Goal: Task Accomplishment & Management: Manage account settings

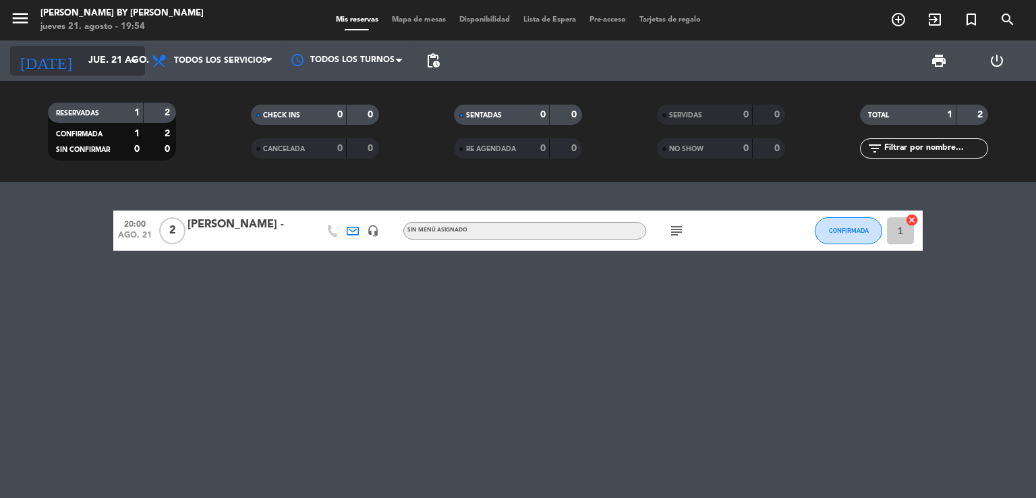
click at [97, 64] on input "jue. 21 ago." at bounding box center [146, 61] width 128 height 24
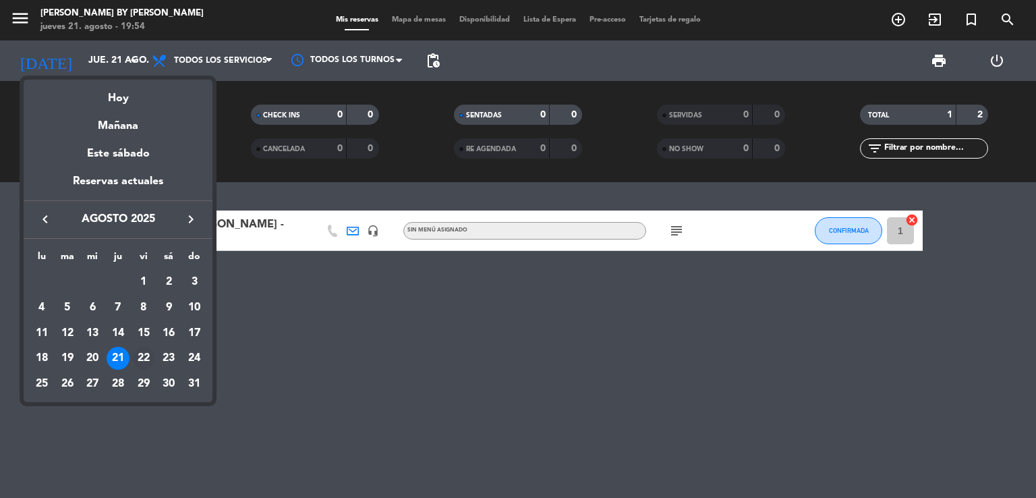
click at [153, 355] on div "22" at bounding box center [143, 358] width 23 height 23
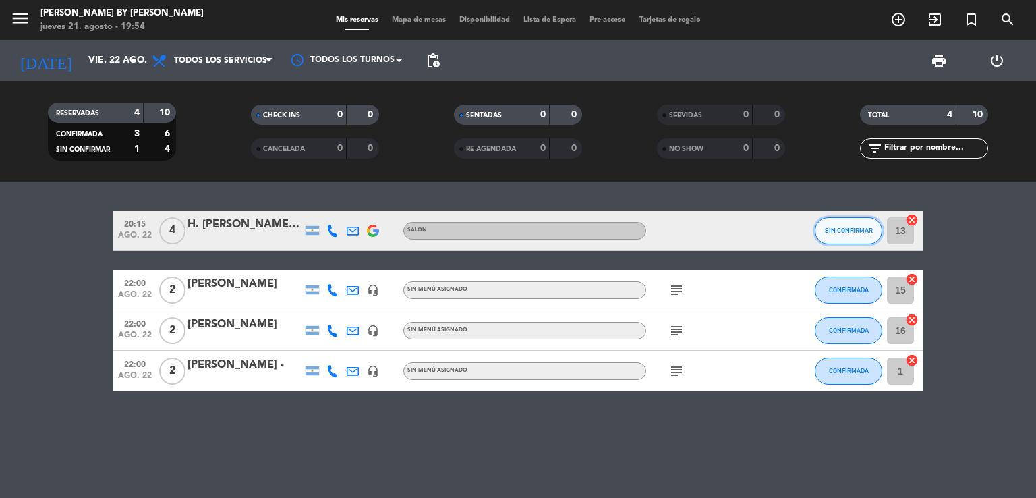
click at [851, 230] on span "SIN CONFIRMAR" at bounding box center [849, 230] width 48 height 7
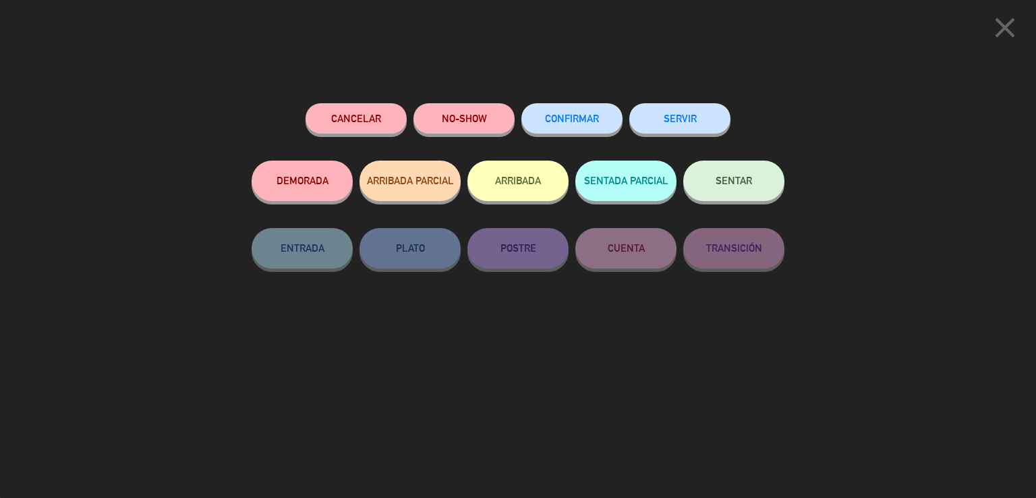
click at [587, 111] on button "CONFIRMAR" at bounding box center [572, 118] width 101 height 30
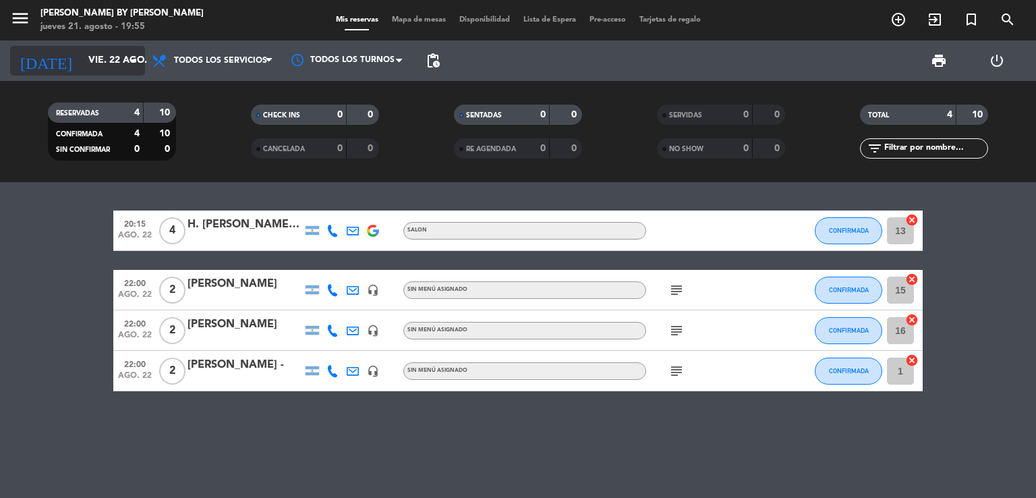
click at [101, 71] on div "[DATE] vie. 22 ago. arrow_drop_down" at bounding box center [77, 61] width 135 height 30
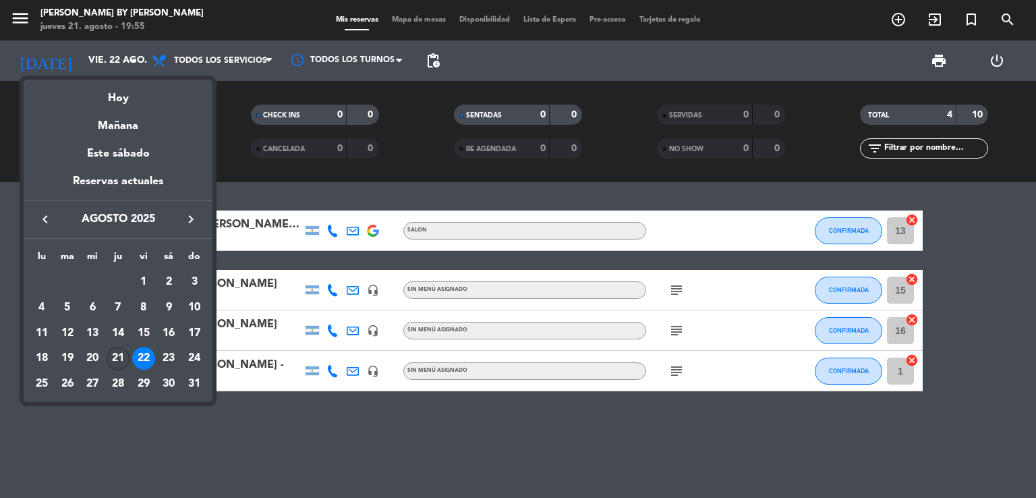
click at [121, 359] on div "21" at bounding box center [118, 358] width 23 height 23
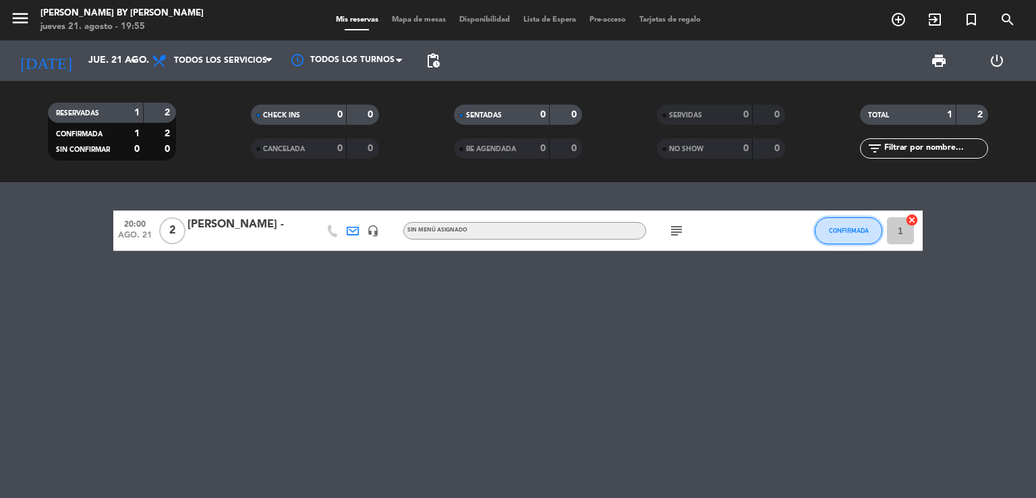
click at [866, 227] on span "CONFIRMADA" at bounding box center [849, 230] width 40 height 7
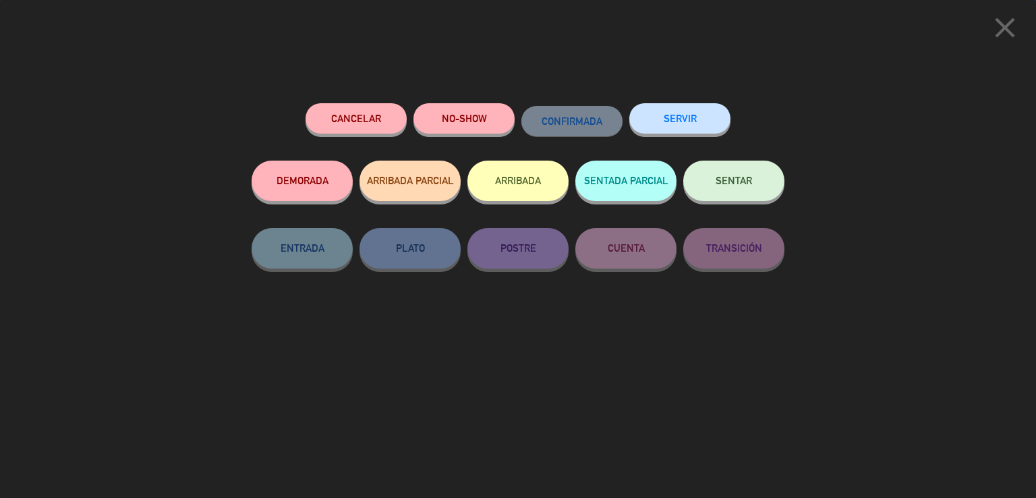
click at [701, 182] on button "SENTAR" at bounding box center [734, 181] width 101 height 40
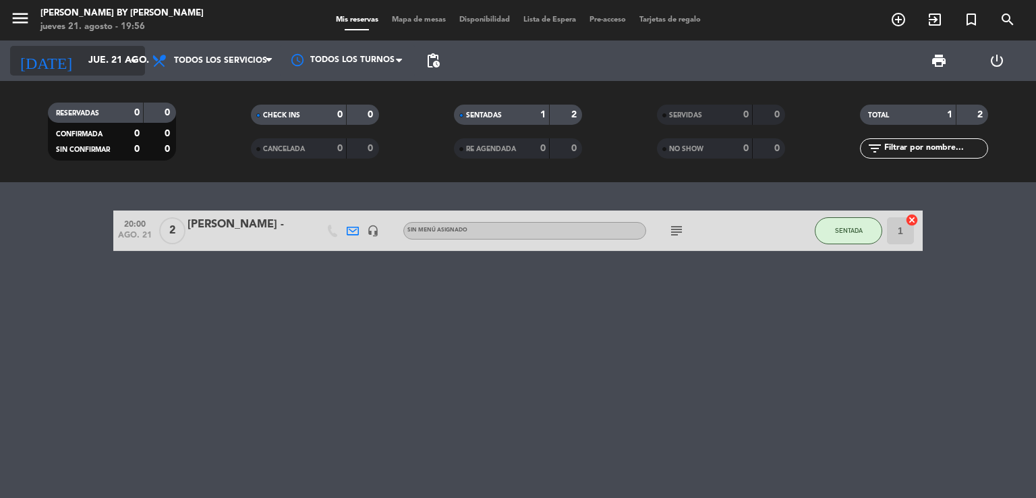
click at [92, 53] on input "jue. 21 ago." at bounding box center [146, 61] width 128 height 24
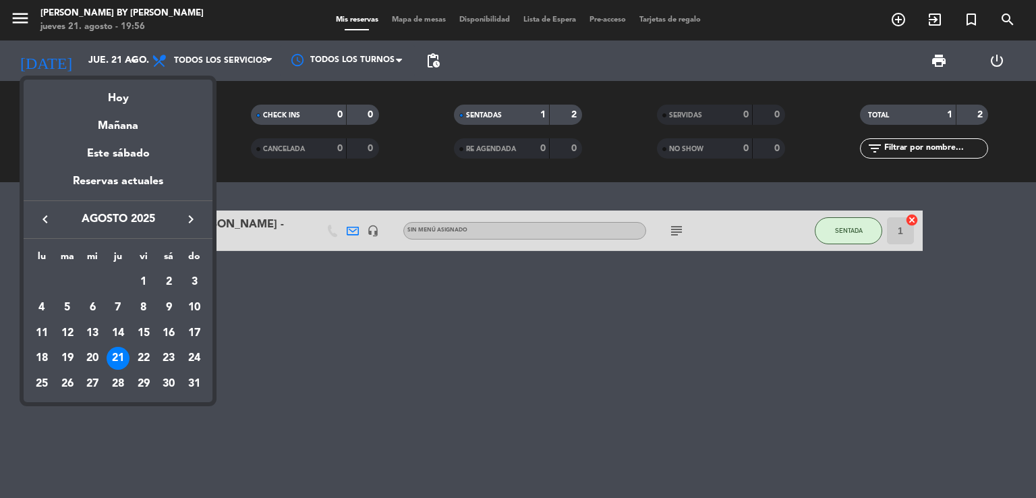
drag, startPoint x: 148, startPoint y: 355, endPoint x: 152, endPoint y: 349, distance: 7.3
click at [150, 353] on div "22" at bounding box center [143, 358] width 23 height 23
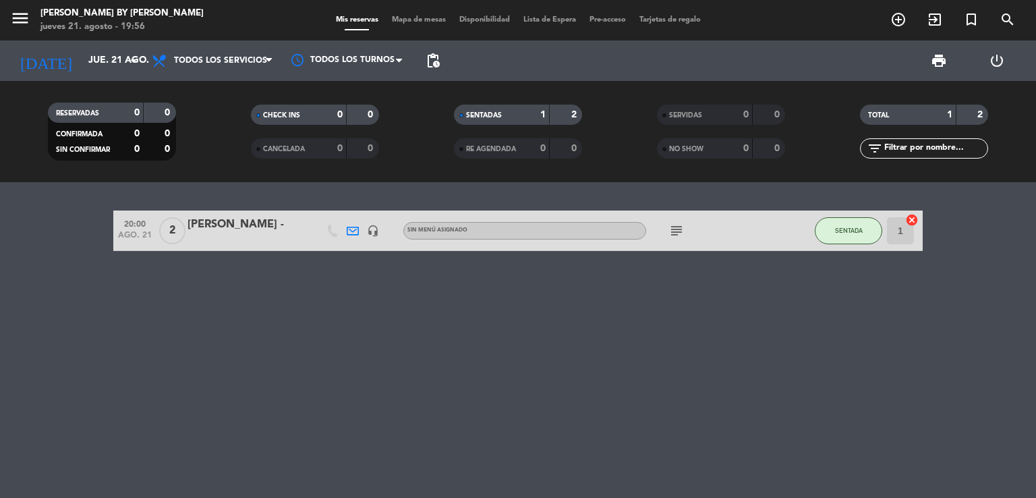
type input "vie. 22 ago."
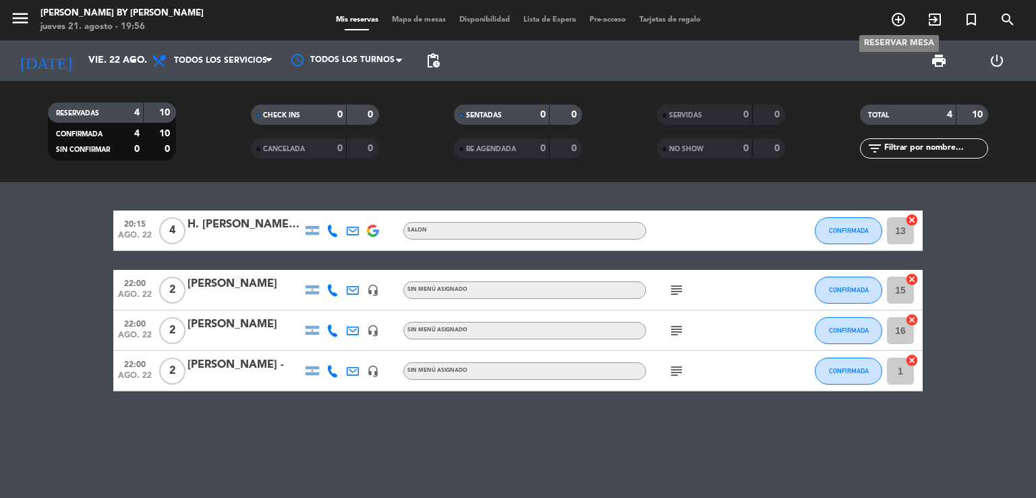
click at [899, 16] on icon "add_circle_outline" at bounding box center [899, 19] width 16 height 16
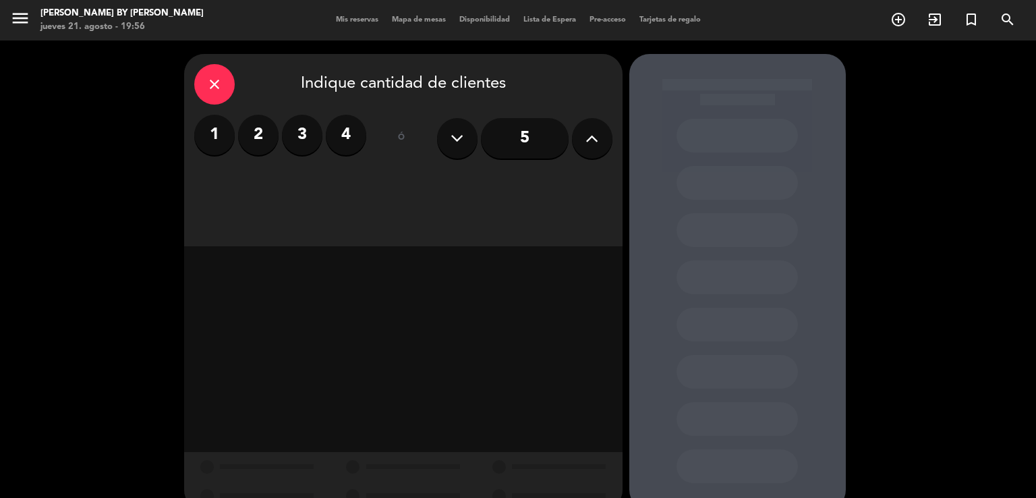
click at [256, 143] on label "2" at bounding box center [258, 135] width 40 height 40
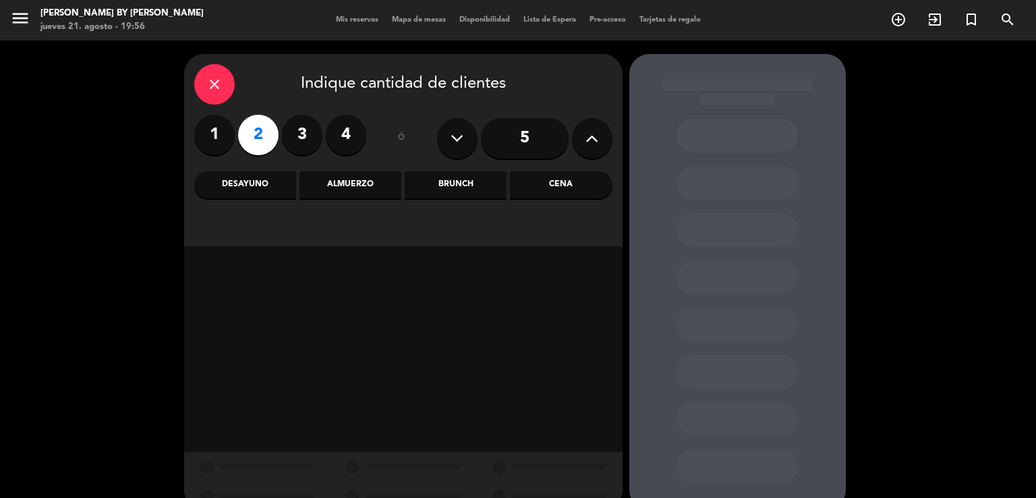
click at [556, 182] on div "Cena" at bounding box center [561, 184] width 102 height 27
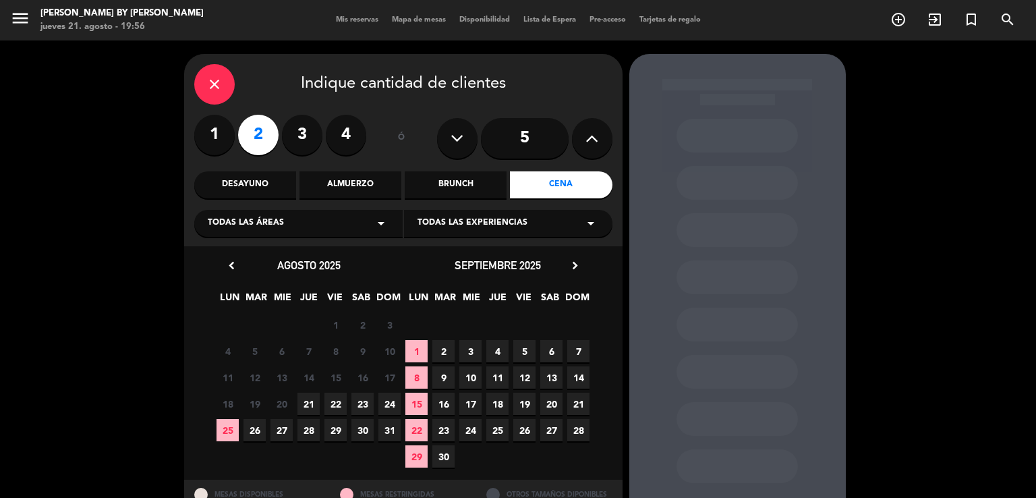
click at [340, 403] on span "22" at bounding box center [336, 404] width 22 height 22
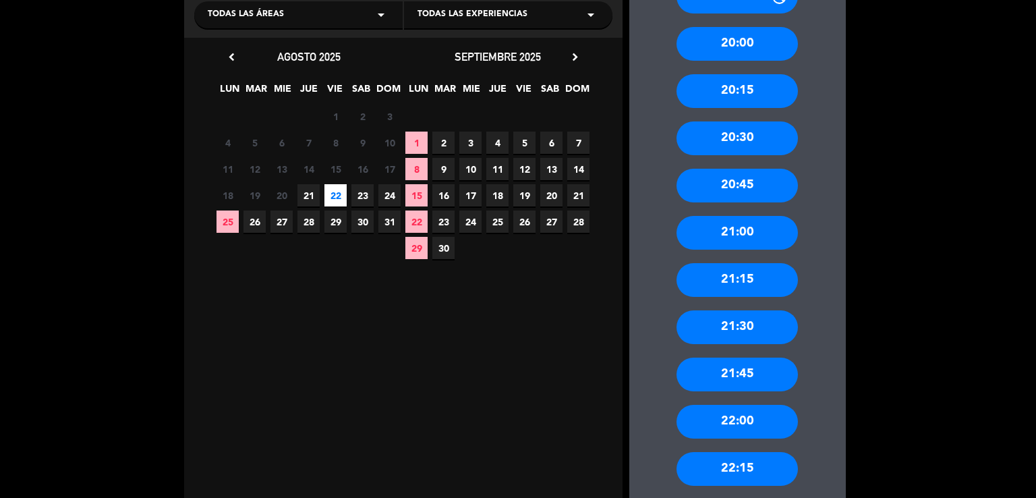
scroll to position [254, 0]
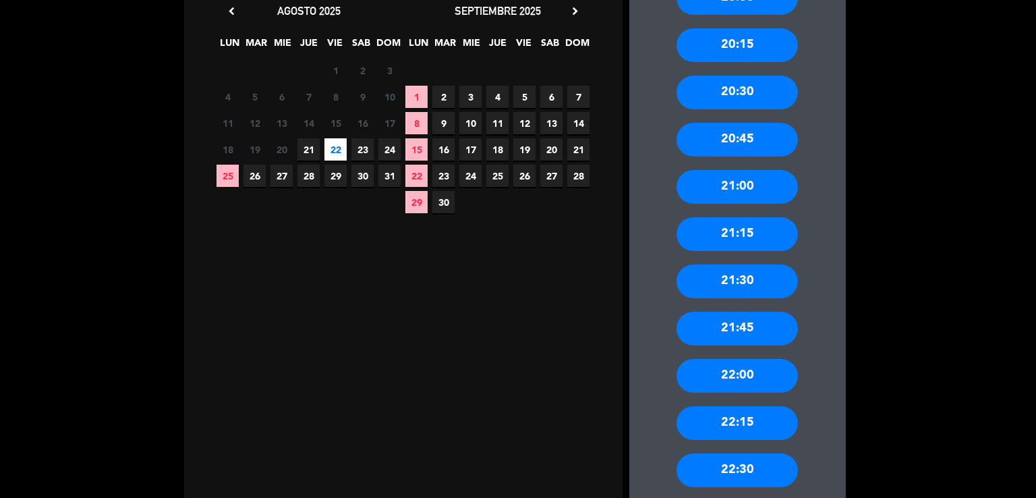
click at [756, 179] on div "21:00" at bounding box center [737, 187] width 121 height 34
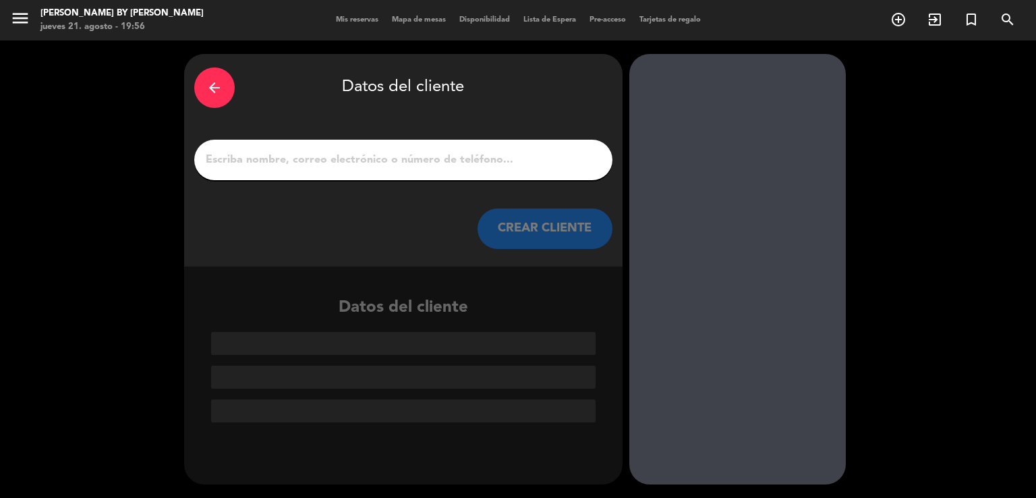
click at [370, 165] on input "1" at bounding box center [403, 159] width 398 height 19
paste input "[PERSON_NAME]"
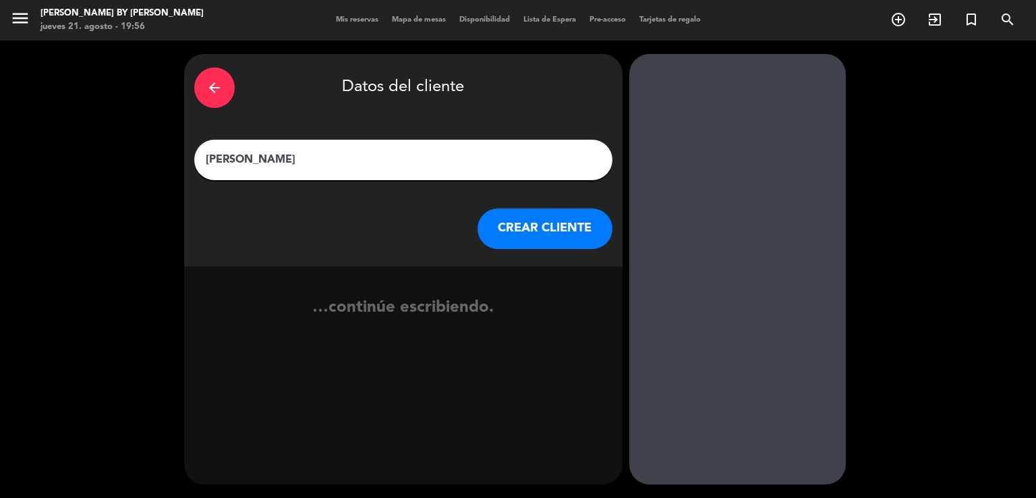
type input "[PERSON_NAME]"
click at [534, 253] on div "arrow_back Datos del cliente [PERSON_NAME] [PERSON_NAME] CLIENTE" at bounding box center [403, 160] width 439 height 213
click at [543, 235] on button "CREAR CLIENTE" at bounding box center [545, 229] width 135 height 40
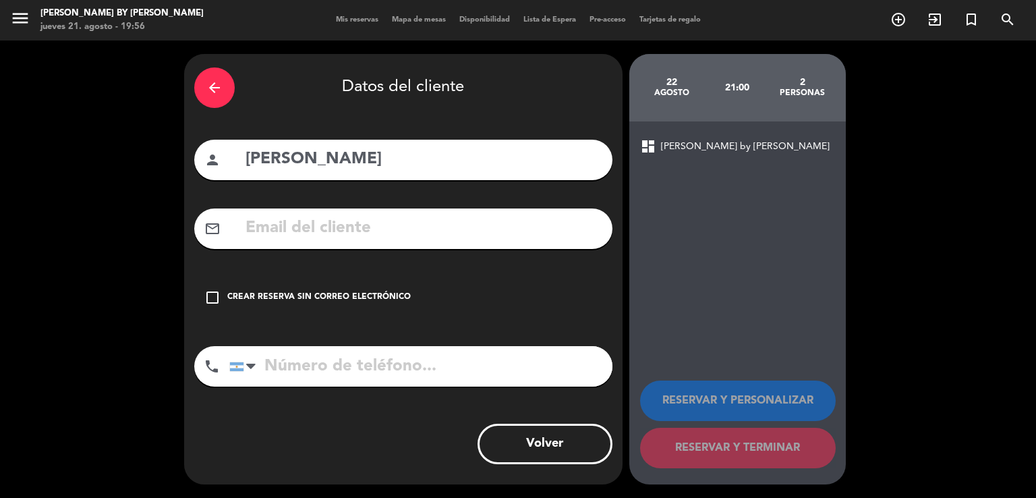
click at [441, 222] on input "text" at bounding box center [423, 229] width 358 height 28
click at [272, 218] on input "text" at bounding box center [423, 229] width 358 height 28
paste input "[EMAIL_ADDRESS][DOMAIN_NAME]"
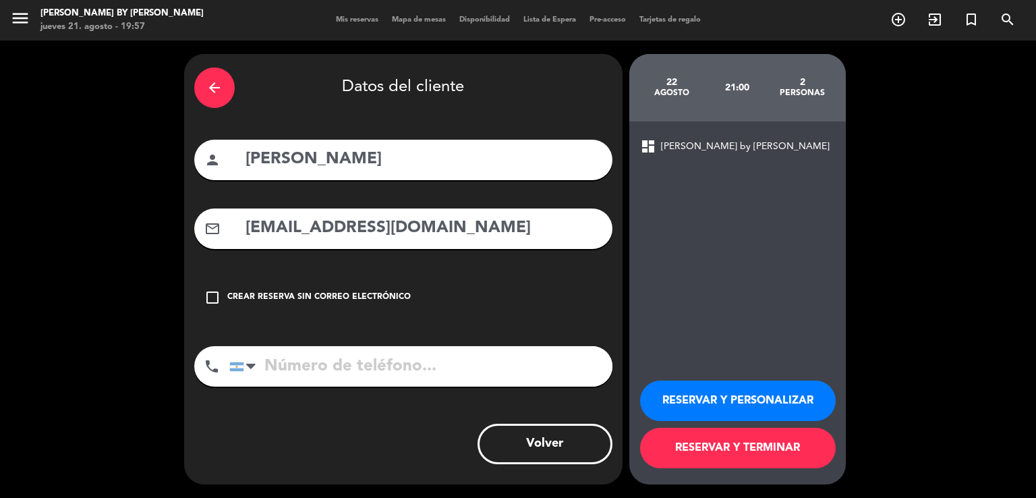
type input "[EMAIL_ADDRESS][DOMAIN_NAME]"
click at [316, 366] on input "tel" at bounding box center [420, 366] width 383 height 40
click at [656, 450] on button "RESERVAR Y TERMINAR" at bounding box center [738, 448] width 196 height 40
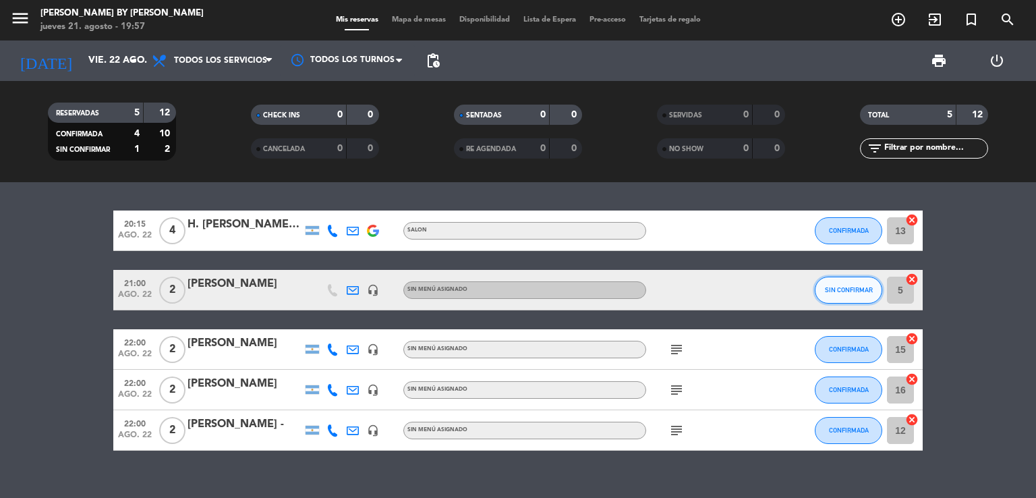
click at [842, 287] on span "SIN CONFIRMAR" at bounding box center [849, 289] width 48 height 7
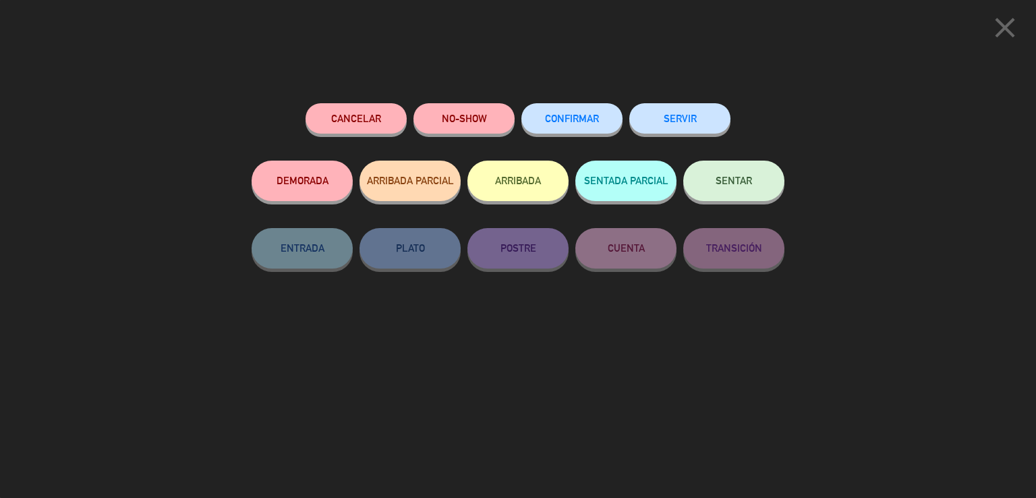
click at [560, 112] on button "CONFIRMAR" at bounding box center [572, 118] width 101 height 30
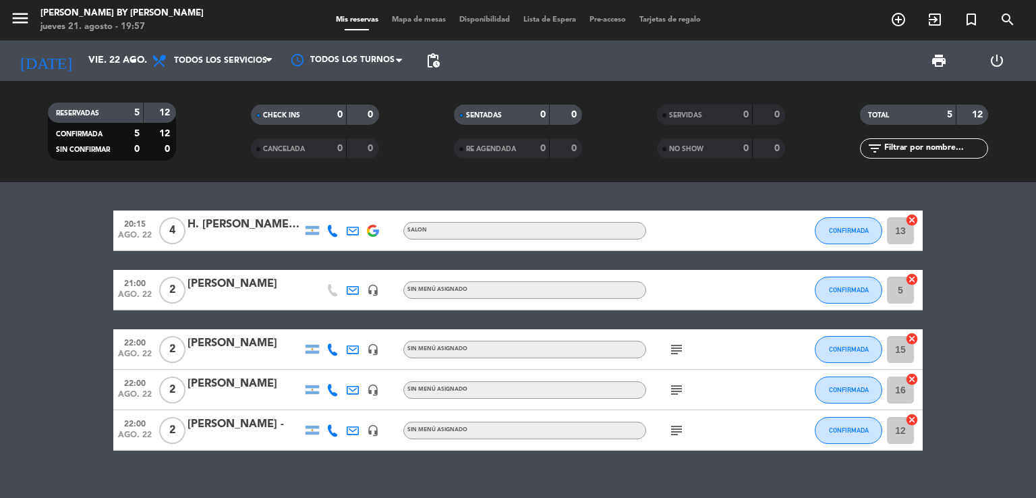
click at [244, 287] on div "[PERSON_NAME]" at bounding box center [245, 284] width 115 height 18
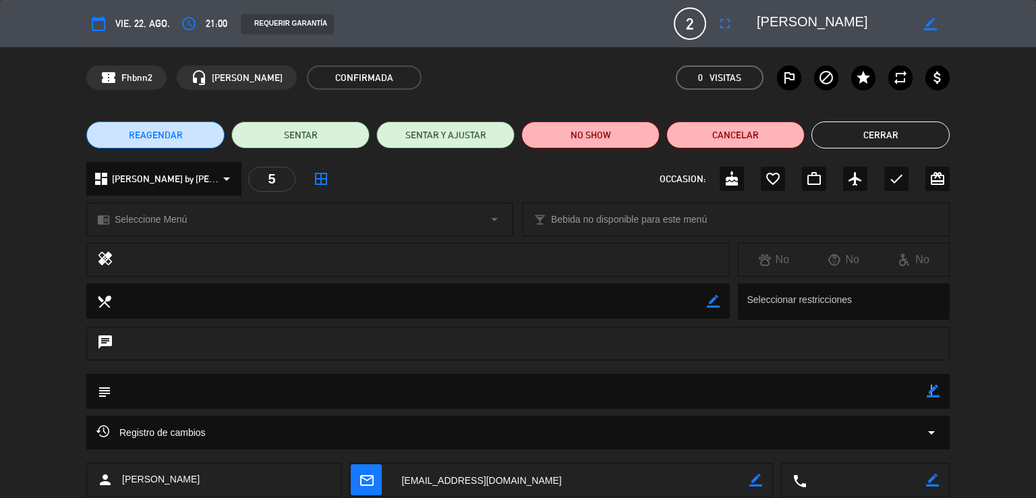
click at [931, 399] on div "border_color" at bounding box center [933, 391] width 13 height 35
click at [934, 394] on icon "border_color" at bounding box center [933, 391] width 13 height 13
click at [899, 401] on textarea at bounding box center [519, 391] width 816 height 34
type textarea "grande cuisine"
click at [933, 395] on icon at bounding box center [933, 391] width 13 height 13
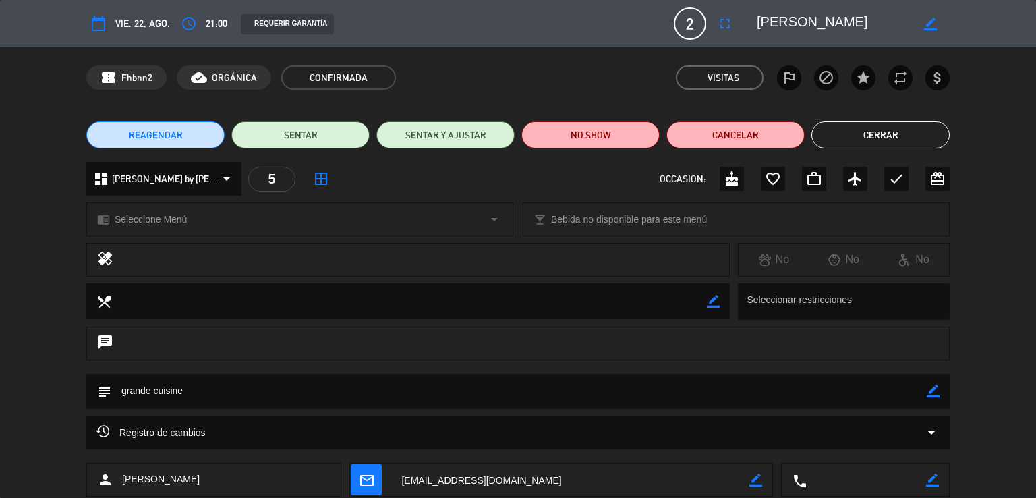
click at [866, 142] on button "Cerrar" at bounding box center [881, 134] width 138 height 27
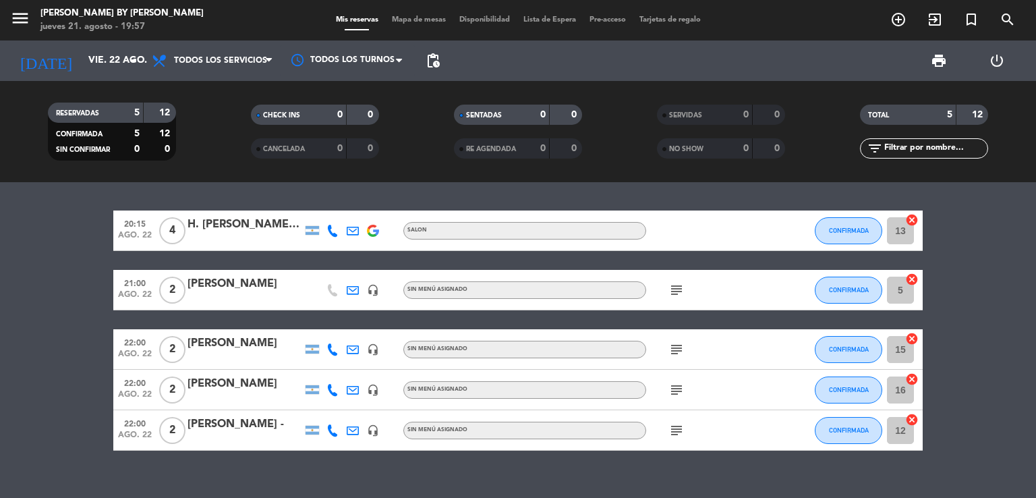
click at [891, 230] on input "13" at bounding box center [900, 230] width 27 height 27
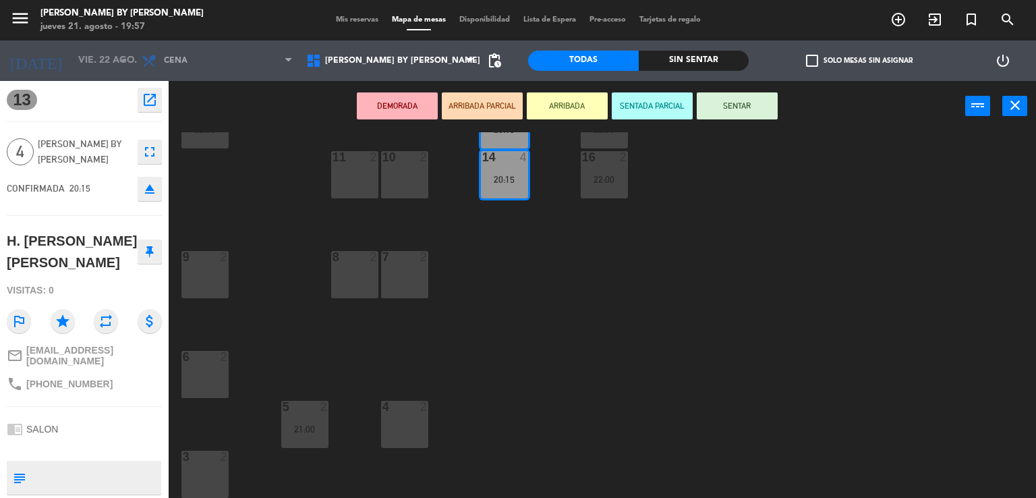
scroll to position [104, 0]
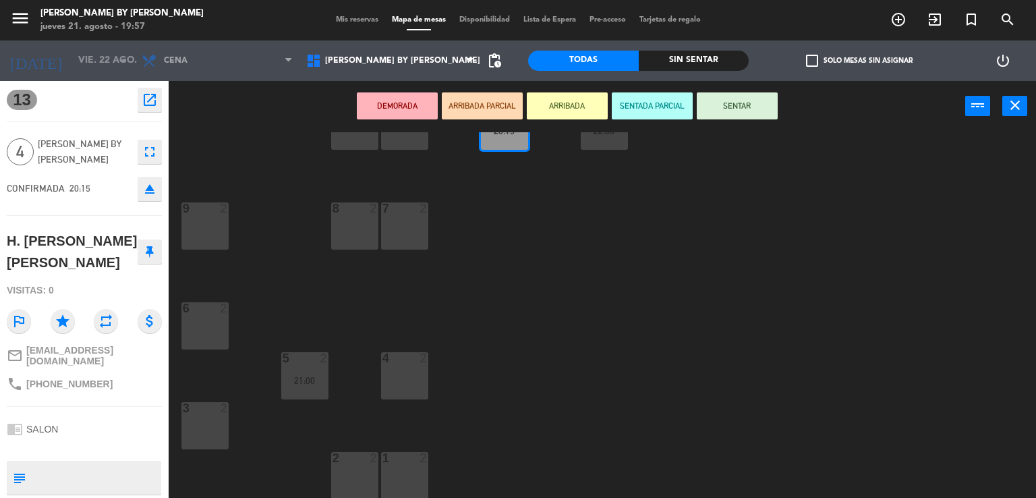
click at [399, 474] on div "1 2" at bounding box center [404, 475] width 47 height 47
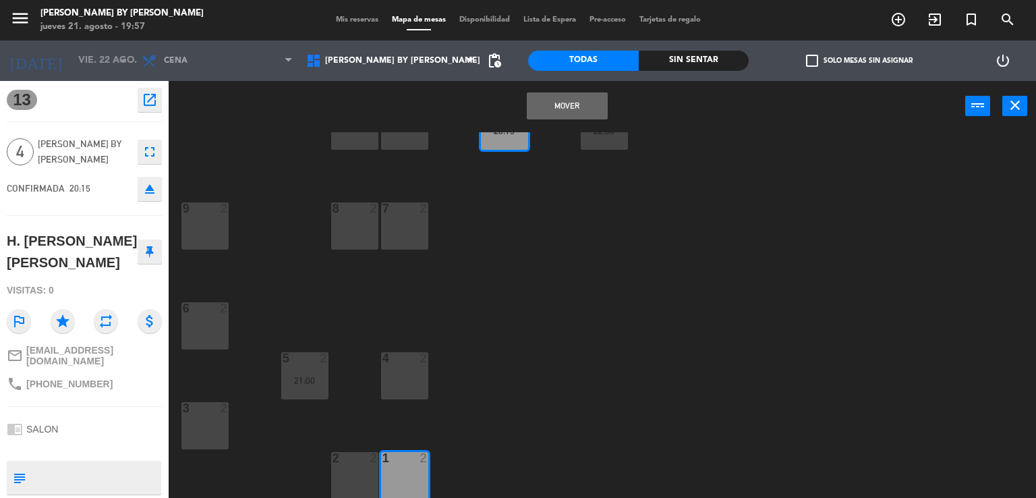
drag, startPoint x: 351, startPoint y: 453, endPoint x: 462, endPoint y: 332, distance: 164.3
click at [351, 453] on div at bounding box center [354, 458] width 22 height 12
click at [556, 97] on button "Mover y Unir" at bounding box center [567, 105] width 81 height 27
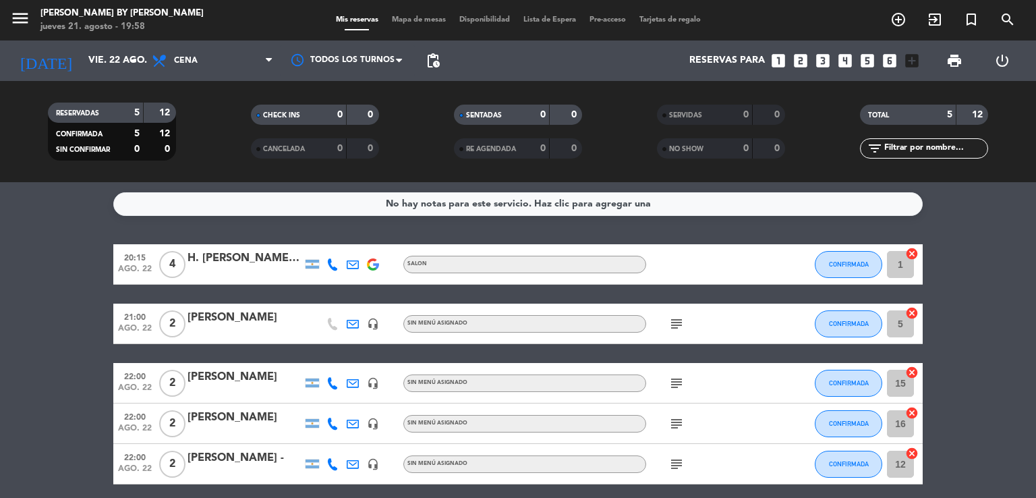
click at [896, 424] on input "16" at bounding box center [900, 423] width 27 height 27
click at [82, 63] on input "vie. 22 ago." at bounding box center [146, 61] width 128 height 24
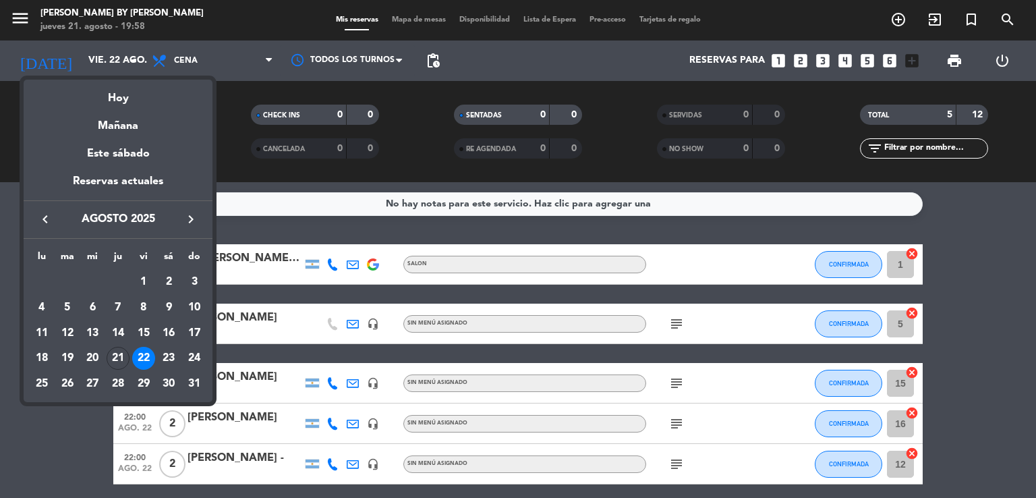
click at [90, 403] on div at bounding box center [518, 249] width 1036 height 498
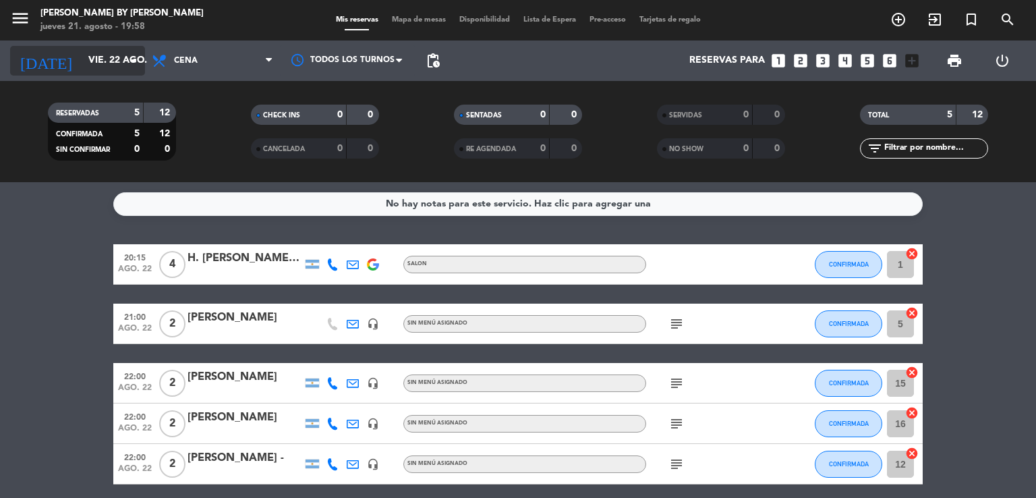
click at [82, 53] on input "vie. 22 ago." at bounding box center [146, 61] width 128 height 24
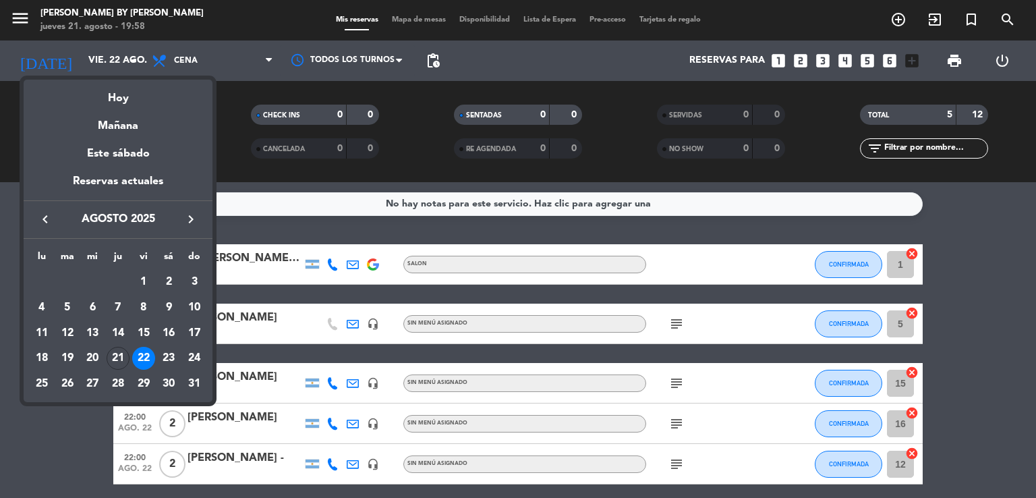
click at [114, 362] on div "21" at bounding box center [118, 358] width 23 height 23
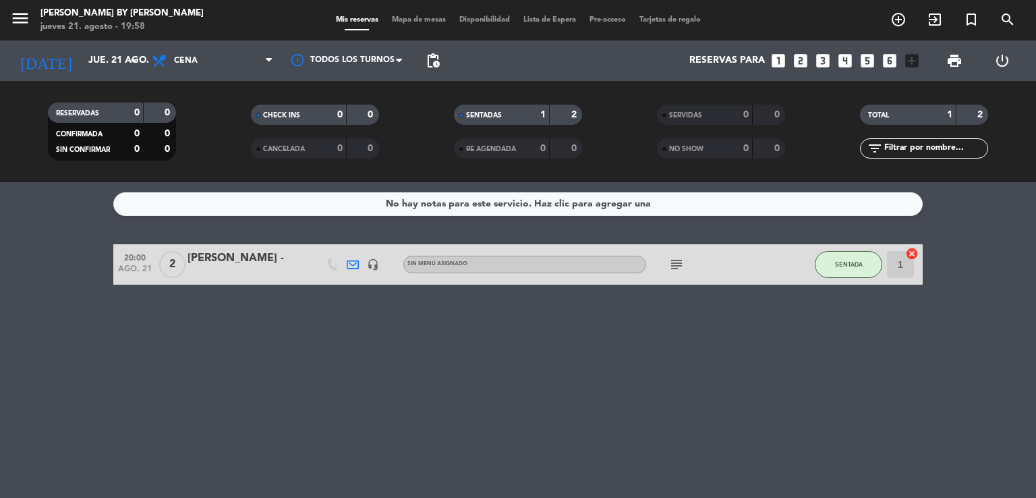
click at [93, 293] on div "No hay notas para este servicio. Haz clic para agregar una 20:00 ago. 21 2 [PER…" at bounding box center [518, 340] width 1036 height 316
click at [94, 290] on div "No hay notas para este servicio. Haz clic para agregar una 20:00 ago. 21 2 [PER…" at bounding box center [518, 340] width 1036 height 316
click at [94, 289] on div "No hay notas para este servicio. Haz clic para agregar una 20:00 ago. 21 2 [PER…" at bounding box center [518, 340] width 1036 height 316
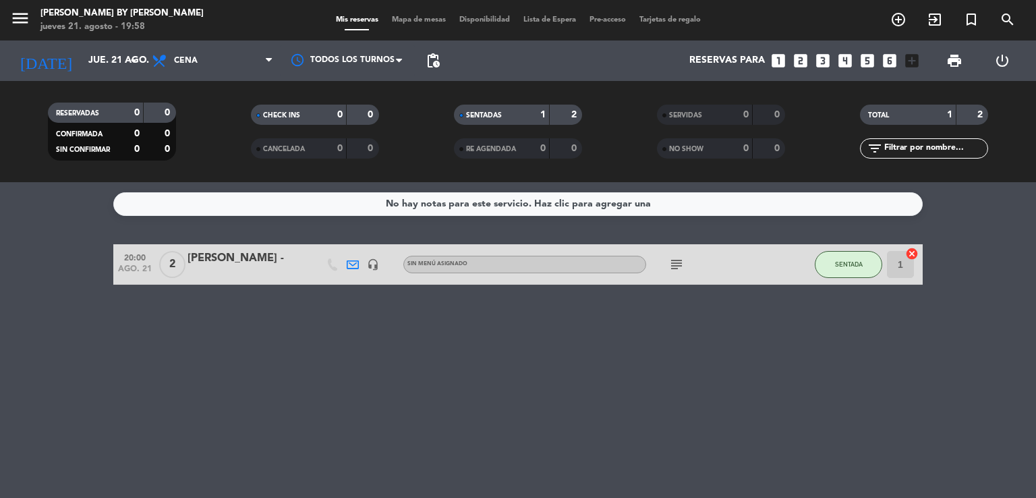
click at [94, 289] on div "No hay notas para este servicio. Haz clic para agregar una 20:00 ago. 21 2 [PER…" at bounding box center [518, 340] width 1036 height 316
click at [121, 66] on input "jue. 21 ago." at bounding box center [146, 61] width 128 height 24
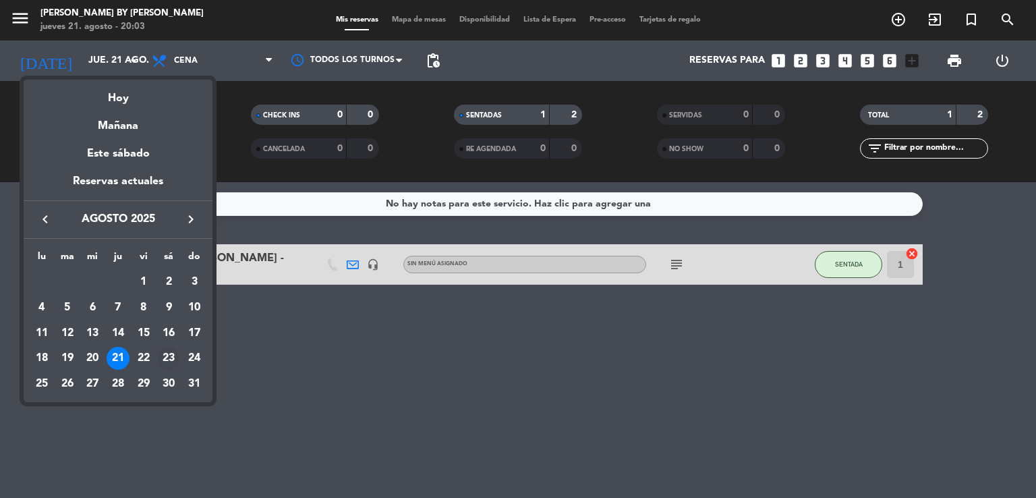
click at [174, 360] on div "23" at bounding box center [168, 358] width 23 height 23
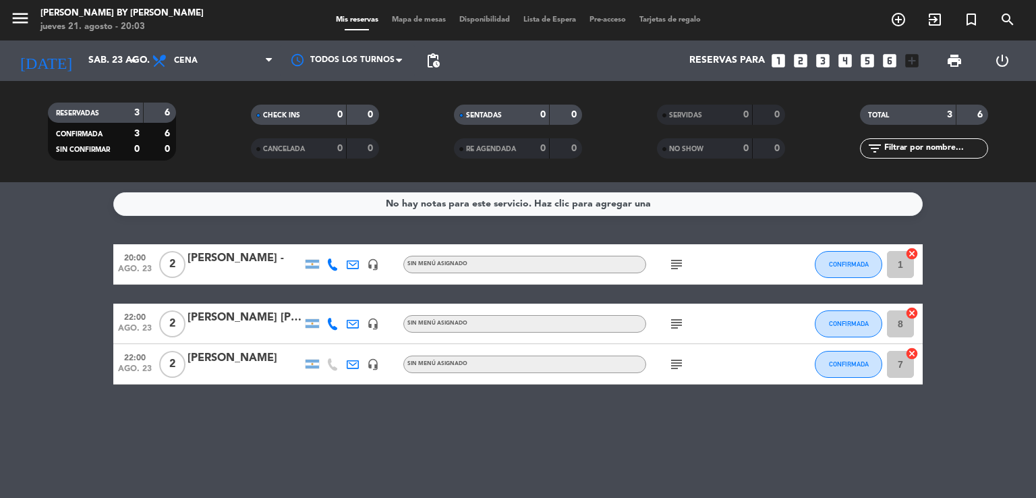
click at [59, 342] on bookings-row "20:00 ago. 23 2 [PERSON_NAME] - headset_mic Sin menú asignado subject CONFIRMAD…" at bounding box center [518, 314] width 1036 height 140
click at [217, 262] on div "[PERSON_NAME] -" at bounding box center [245, 259] width 115 height 18
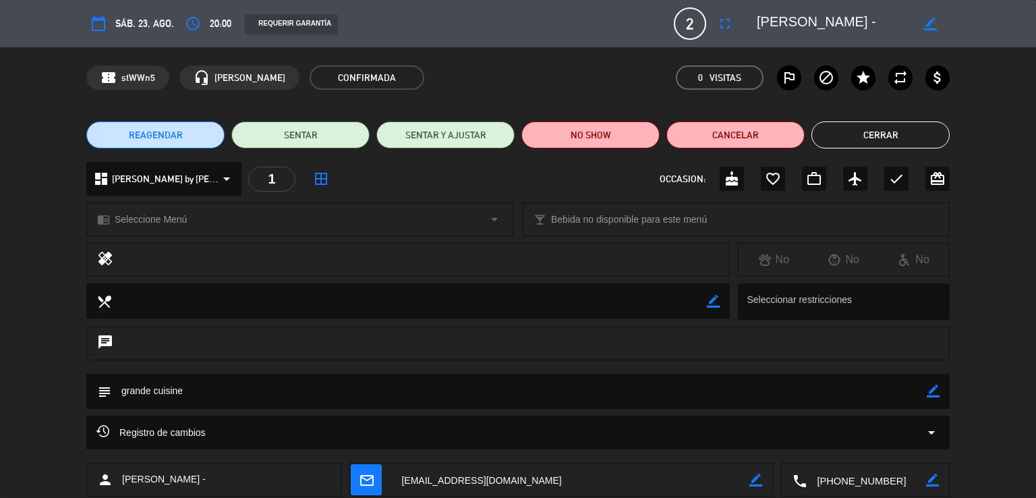
click at [867, 143] on button "Cerrar" at bounding box center [881, 134] width 138 height 27
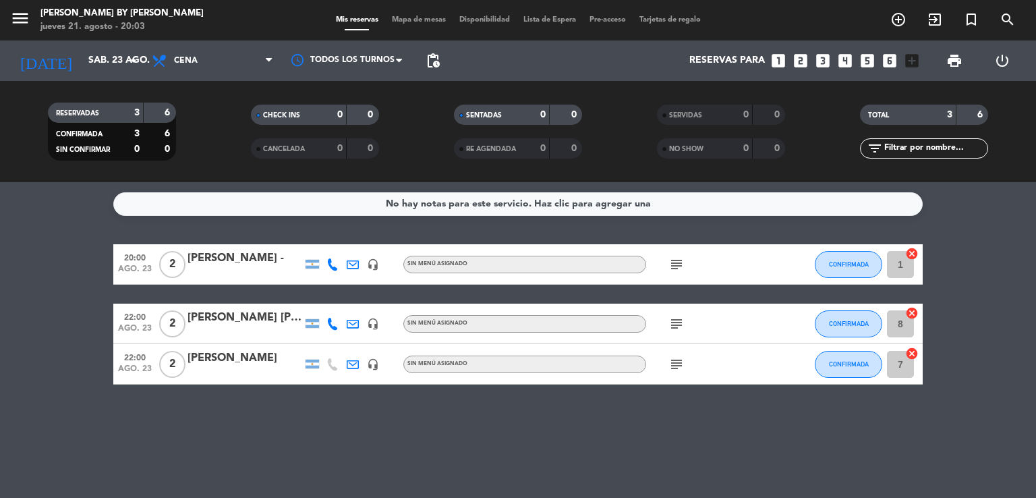
click at [44, 289] on bookings-row "20:00 ago. 23 2 [PERSON_NAME] - headset_mic Sin menú asignado subject CONFIRMAD…" at bounding box center [518, 314] width 1036 height 140
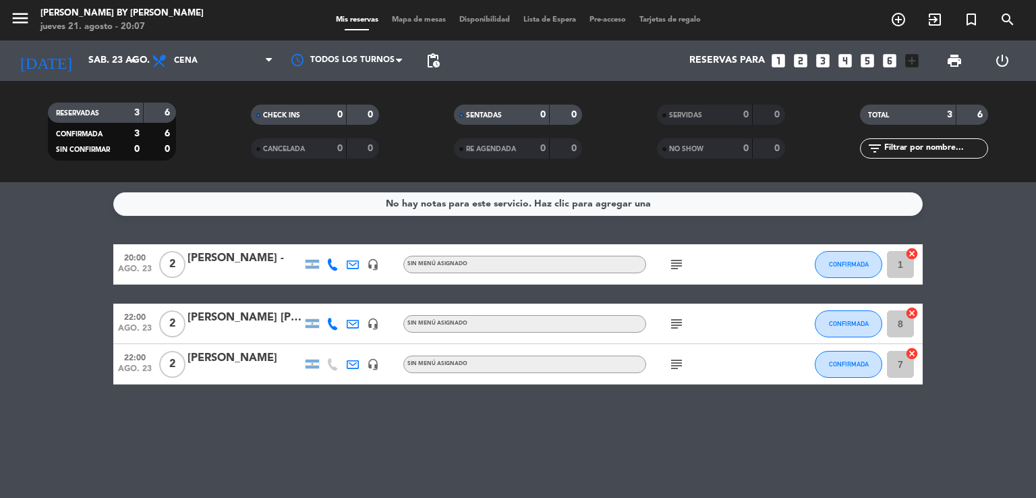
click at [44, 288] on bookings-row "20:00 ago. 23 2 [PERSON_NAME] - headset_mic Sin menú asignado subject CONFIRMAD…" at bounding box center [518, 314] width 1036 height 140
click at [82, 63] on input "sáb. 23 ago." at bounding box center [146, 61] width 128 height 24
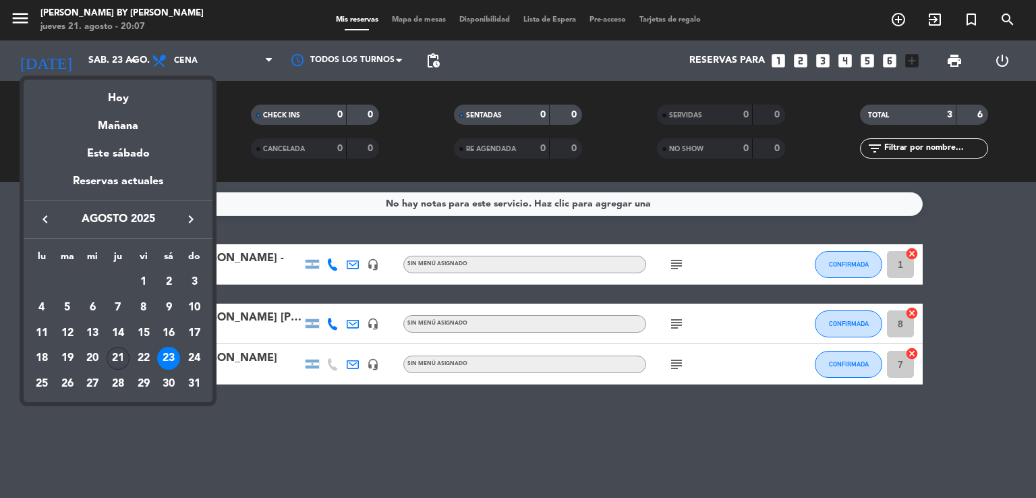
click at [119, 358] on div "21" at bounding box center [118, 358] width 23 height 23
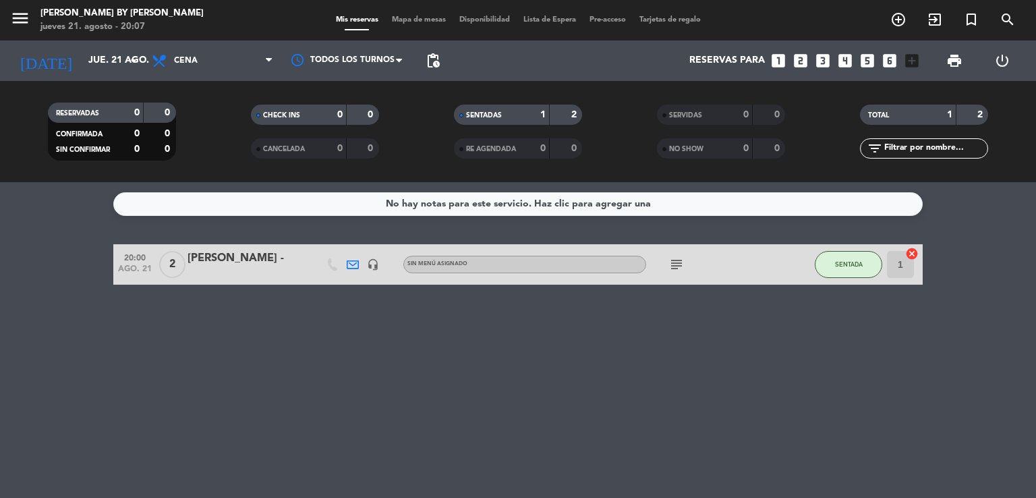
click at [67, 265] on bookings-row "20:00 ago. 21 2 [PERSON_NAME] - headset_mic Sin menú asignado subject SENTADA 1…" at bounding box center [518, 264] width 1036 height 40
click at [71, 258] on bookings-row "20:00 ago. 21 2 [PERSON_NAME] - headset_mic Sin menú asignado subject SENTADA 1…" at bounding box center [518, 264] width 1036 height 40
click at [84, 50] on input "jue. 21 ago." at bounding box center [146, 61] width 128 height 24
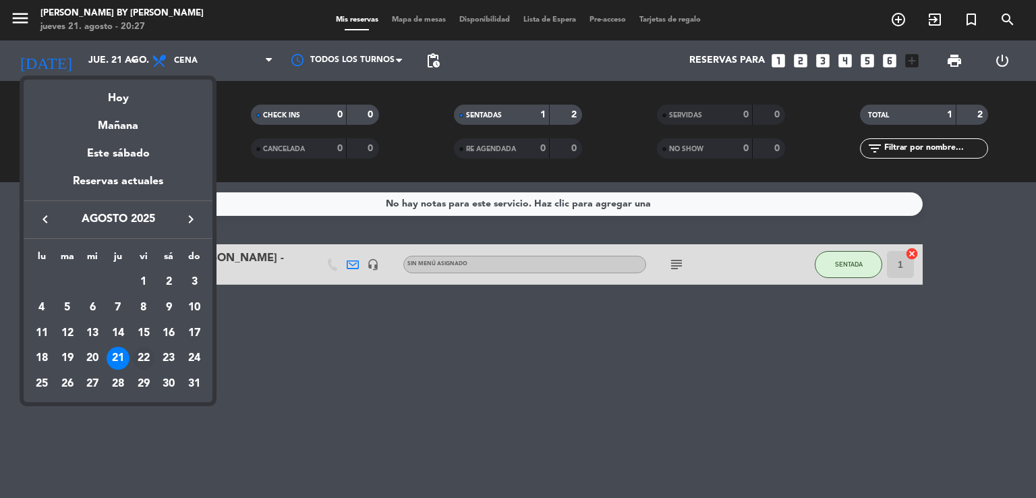
click at [140, 354] on div "22" at bounding box center [143, 358] width 23 height 23
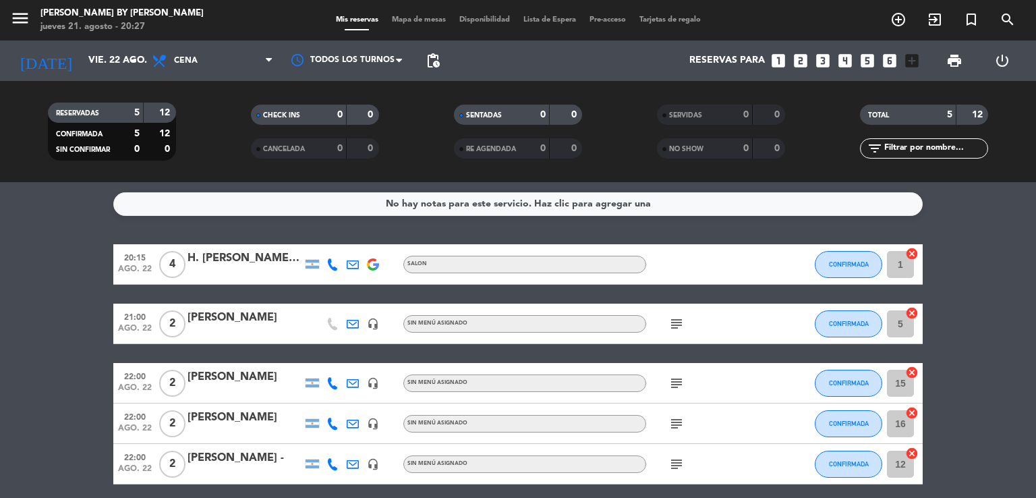
click at [675, 325] on icon "subject" at bounding box center [677, 324] width 16 height 16
click at [677, 386] on icon "subject" at bounding box center [677, 383] width 16 height 16
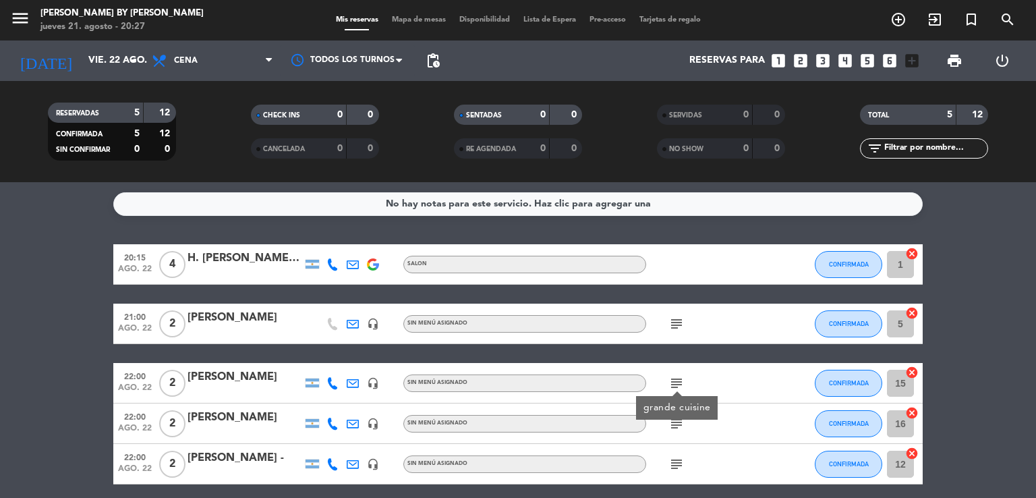
click at [674, 428] on icon "subject" at bounding box center [677, 424] width 16 height 16
click at [675, 472] on icon "subject" at bounding box center [677, 464] width 16 height 16
click at [675, 469] on icon "subject" at bounding box center [677, 464] width 16 height 16
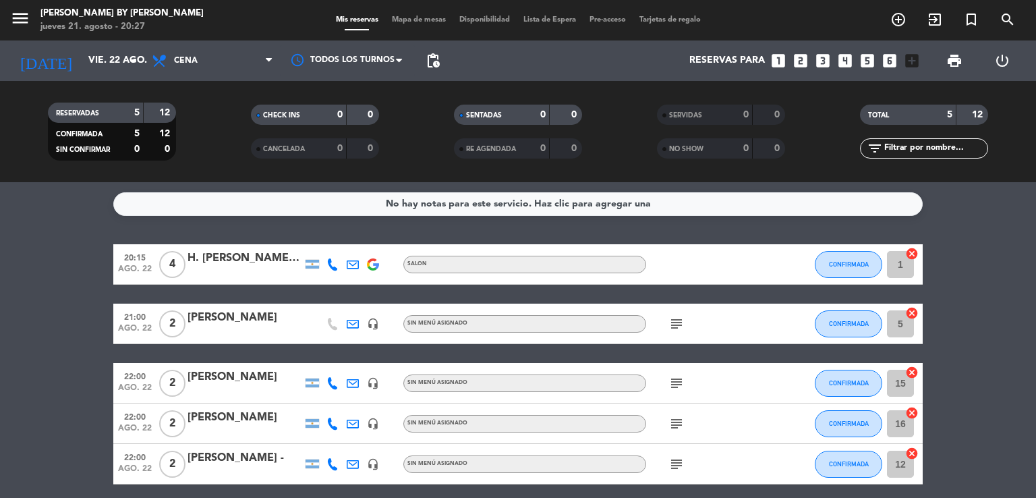
click at [677, 381] on icon "subject" at bounding box center [677, 383] width 16 height 16
click at [678, 332] on div "subject" at bounding box center [706, 324] width 121 height 40
click at [677, 327] on icon "subject" at bounding box center [677, 324] width 16 height 16
click at [59, 296] on bookings-row "20:15 ago. 22 4 H. [PERSON_NAME] [PERSON_NAME] SALON CONFIRMADA 1 cancel 21:00 …" at bounding box center [518, 364] width 1036 height 240
click at [84, 57] on input "vie. 22 ago." at bounding box center [146, 61] width 128 height 24
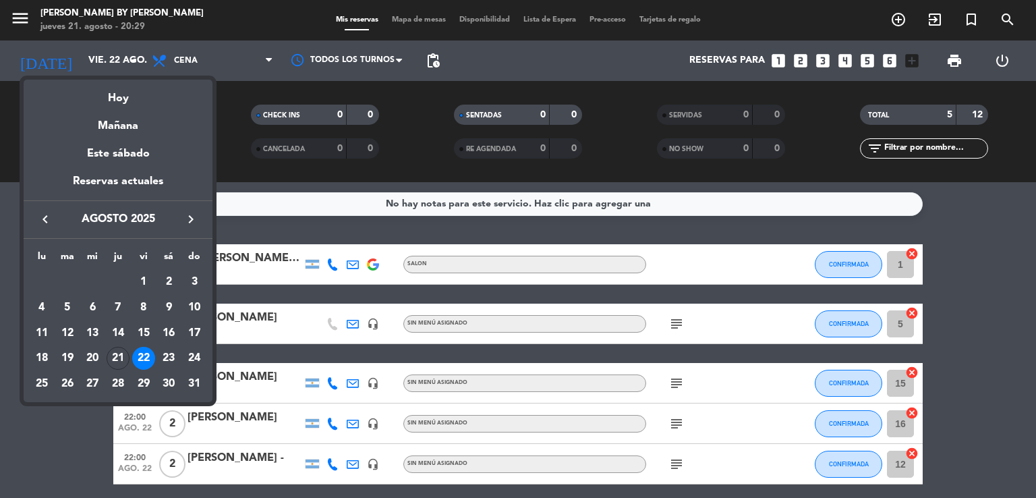
click at [118, 352] on div "21" at bounding box center [118, 358] width 23 height 23
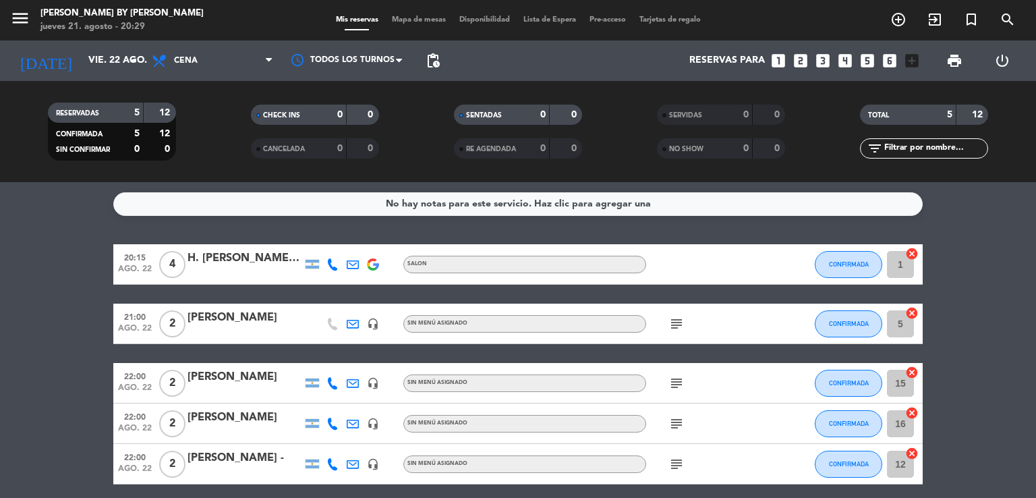
type input "jue. 21 ago."
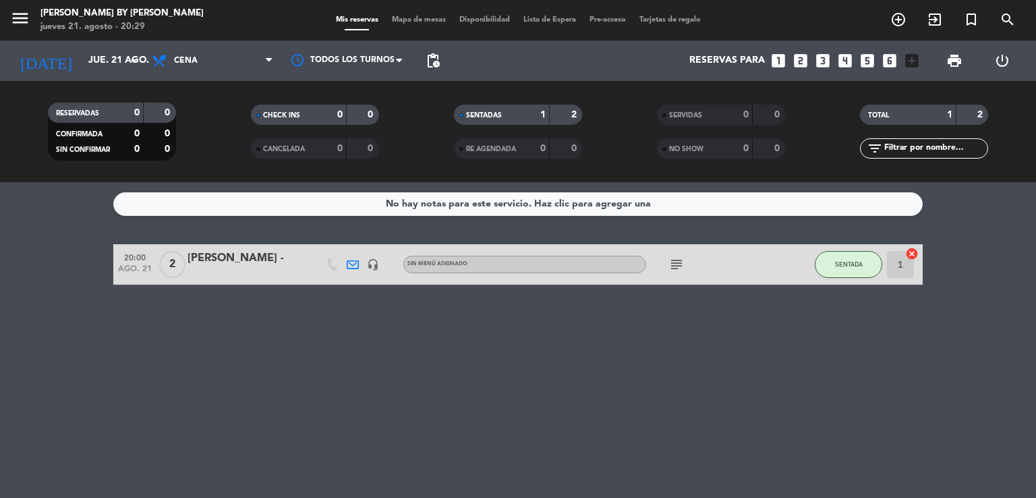
click at [671, 269] on icon "subject" at bounding box center [677, 264] width 16 height 16
click at [82, 262] on bookings-row "20:00 ago. 21 2 [PERSON_NAME] - headset_mic Sin menú asignado subject grande cu…" at bounding box center [518, 264] width 1036 height 40
click at [22, 226] on div "No hay notas para este servicio. Haz clic para agregar una 20:00 ago. 21 2 [PER…" at bounding box center [518, 340] width 1036 height 316
click at [128, 292] on div "No hay notas para este servicio. Haz clic para agregar una 20:00 ago. 21 2 [PER…" at bounding box center [518, 340] width 1036 height 316
click at [839, 262] on span "SENTADA" at bounding box center [849, 263] width 28 height 7
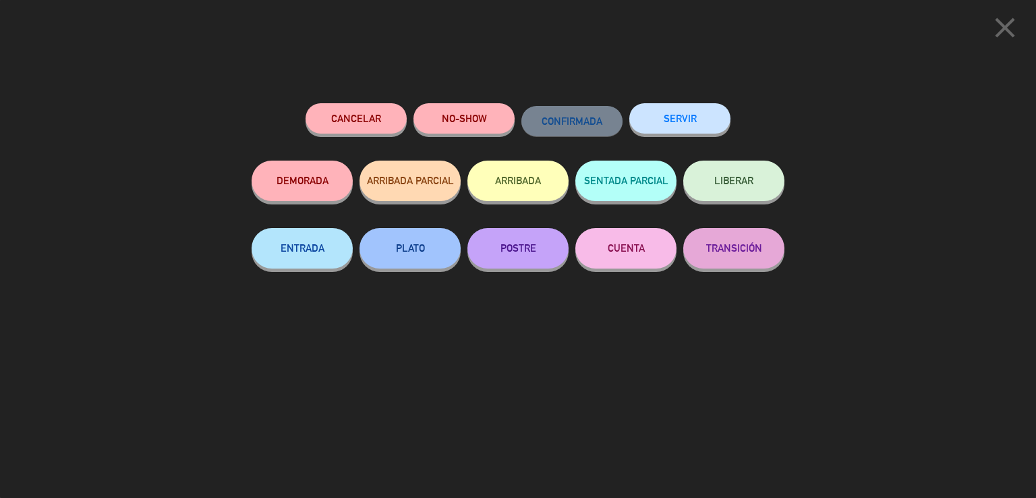
click at [1002, 28] on icon "close" at bounding box center [1006, 28] width 34 height 34
